Goal: Task Accomplishment & Management: Manage account settings

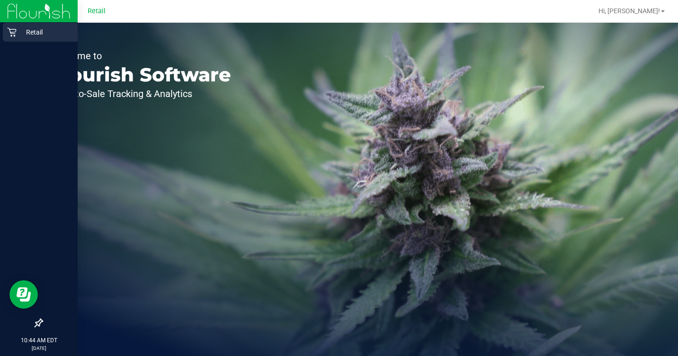
click at [15, 32] on icon at bounding box center [11, 32] width 9 height 9
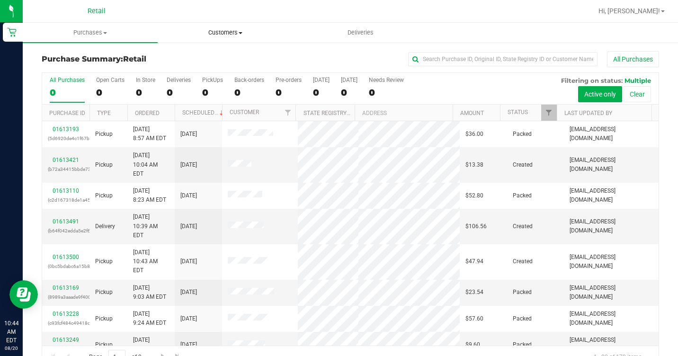
click at [183, 26] on uib-tab-heading "Customers All customers Add a new customer All physicians" at bounding box center [225, 32] width 134 height 19
click at [217, 53] on span "All customers" at bounding box center [192, 57] width 68 height 8
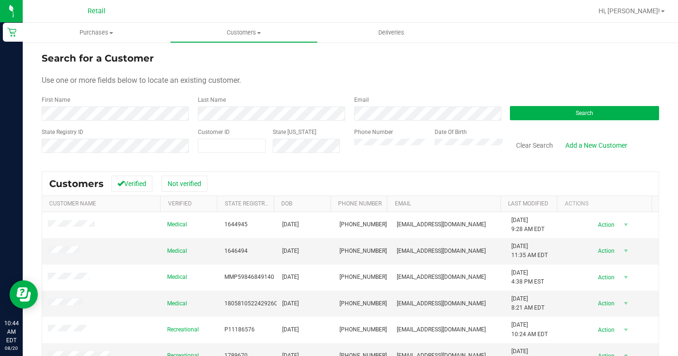
click at [293, 127] on form "Search for a Customer Use one or more fields below to locate an existing custom…" at bounding box center [350, 106] width 617 height 110
click at [564, 114] on button "Search" at bounding box center [584, 113] width 149 height 14
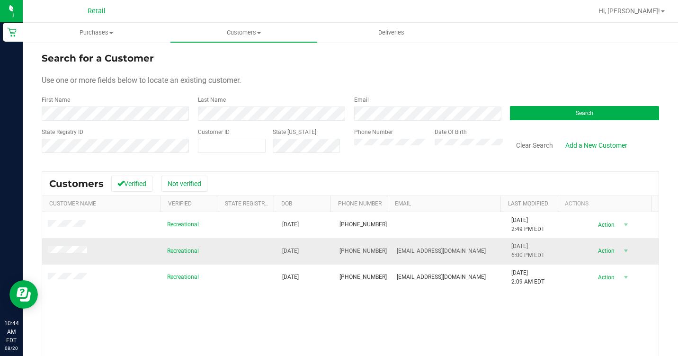
click at [74, 246] on td at bounding box center [101, 251] width 119 height 26
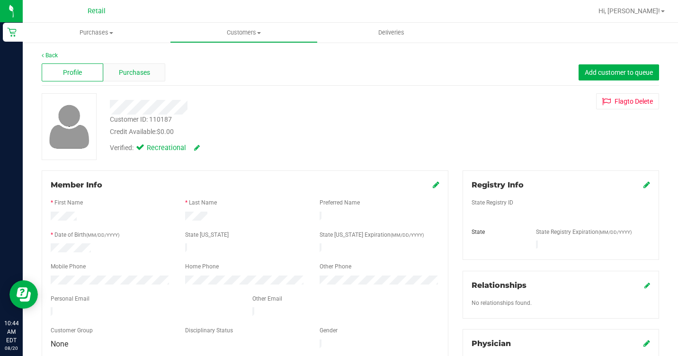
click at [115, 67] on div "Purchases" at bounding box center [134, 72] width 62 height 18
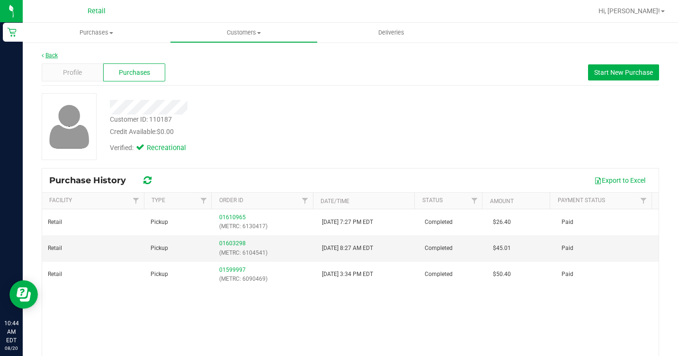
click at [51, 54] on link "Back" at bounding box center [50, 55] width 16 height 7
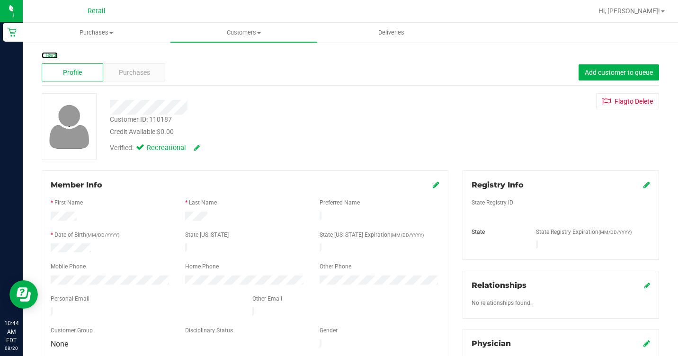
click at [51, 54] on link "Back" at bounding box center [50, 55] width 16 height 7
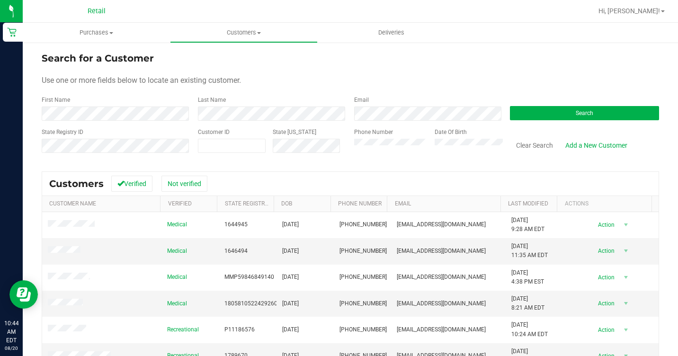
click at [540, 105] on div "Search" at bounding box center [581, 108] width 156 height 25
click at [540, 123] on form "Search for a Customer Use one or more fields below to locate an existing custom…" at bounding box center [350, 106] width 617 height 110
click at [541, 118] on button "Search" at bounding box center [584, 113] width 149 height 14
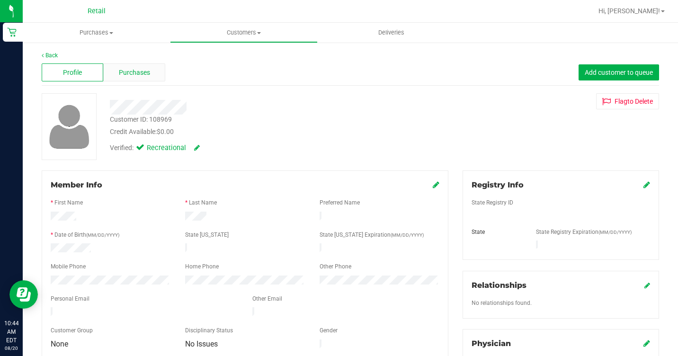
click at [151, 66] on div "Purchases" at bounding box center [134, 72] width 62 height 18
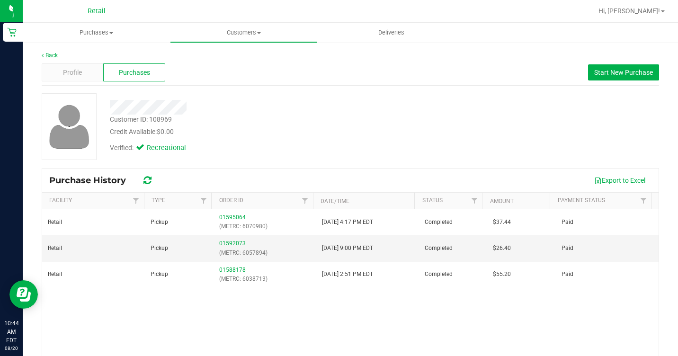
click at [48, 55] on link "Back" at bounding box center [50, 55] width 16 height 7
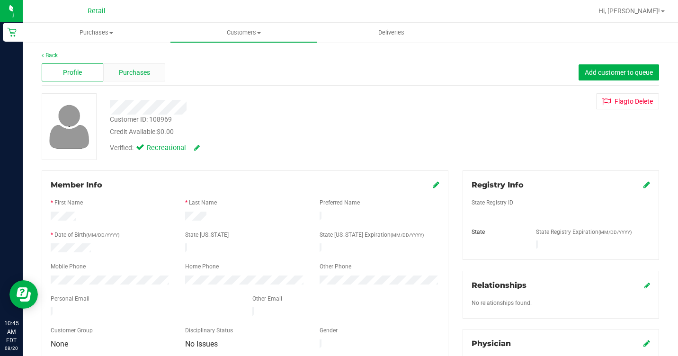
click at [136, 77] on span "Purchases" at bounding box center [134, 73] width 31 height 10
